Goal: Use online tool/utility: Utilize a website feature to perform a specific function

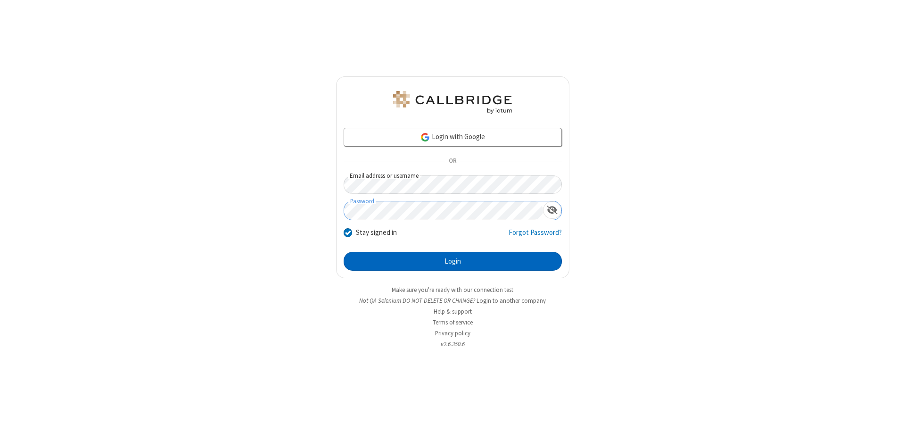
click at [452, 261] on button "Login" at bounding box center [452, 261] width 218 height 19
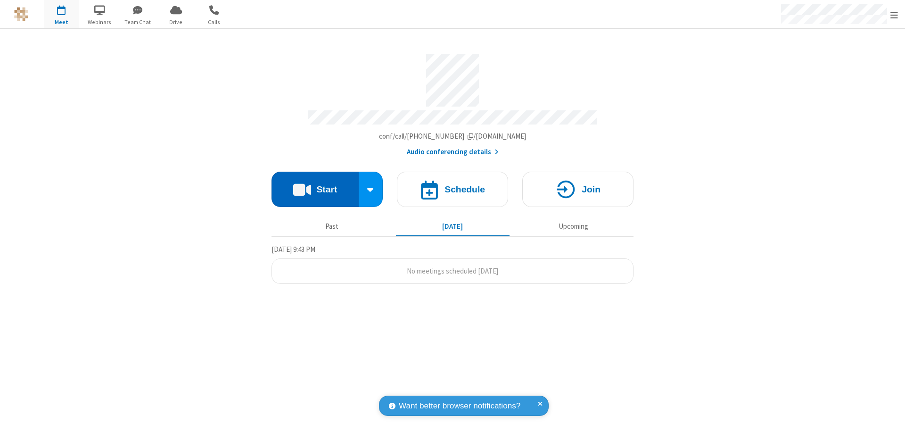
click at [315, 185] on button "Start" at bounding box center [314, 188] width 87 height 35
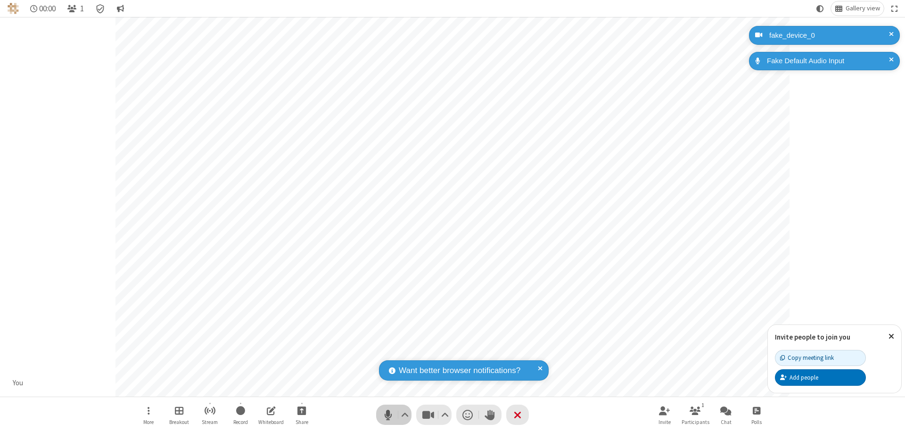
click at [388, 414] on span "Mute (⌘+Shift+A)" at bounding box center [388, 415] width 14 height 14
click at [388, 414] on span "Unmute (⌘+Shift+A)" at bounding box center [388, 415] width 14 height 14
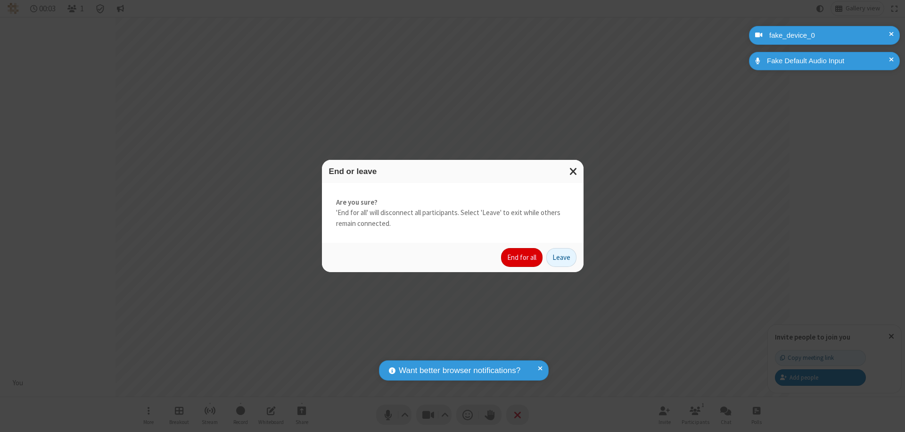
click at [522, 257] on button "End for all" at bounding box center [521, 257] width 41 height 19
